Goal: Consume media (video, audio)

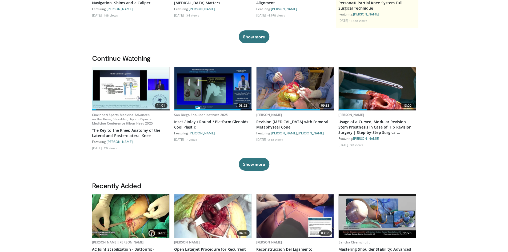
scroll to position [133, 0]
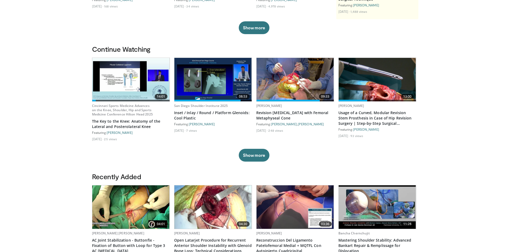
click at [375, 87] on img at bounding box center [376, 79] width 77 height 43
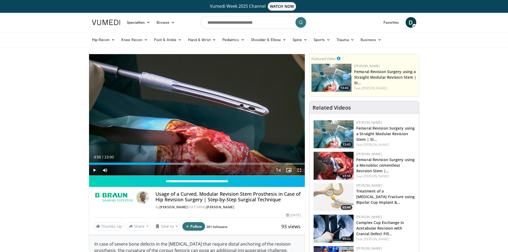
click at [111, 22] on img at bounding box center [106, 22] width 28 height 5
